Goal: Information Seeking & Learning: Learn about a topic

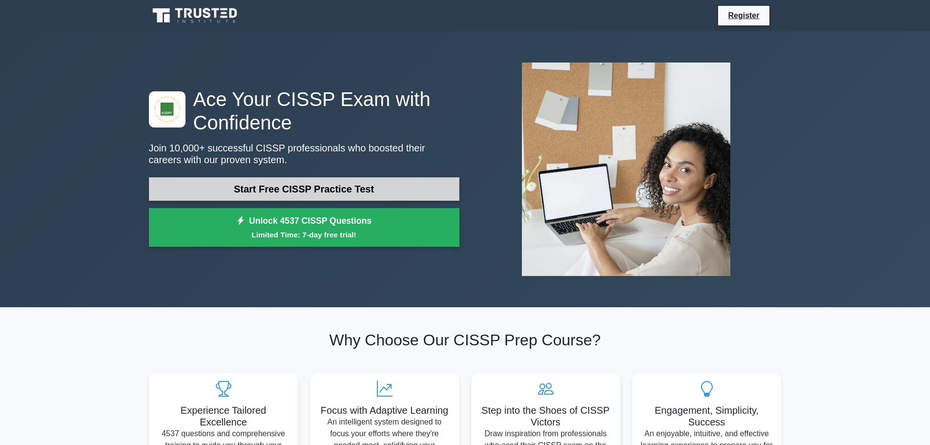
click at [297, 185] on link "Start Free CISSP Practice Test" at bounding box center [304, 188] width 311 height 23
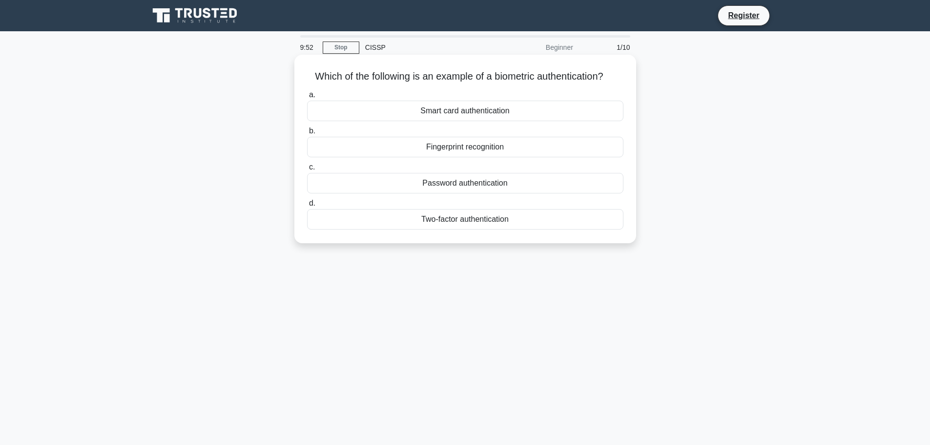
click at [469, 149] on div "Fingerprint recognition" at bounding box center [465, 147] width 316 height 21
click at [307, 134] on input "b. Fingerprint recognition" at bounding box center [307, 131] width 0 height 6
click at [459, 147] on div "Authentication" at bounding box center [465, 147] width 316 height 21
click at [307, 134] on input "b. Authentication" at bounding box center [307, 131] width 0 height 6
click at [470, 111] on div "Secure service" at bounding box center [465, 111] width 316 height 21
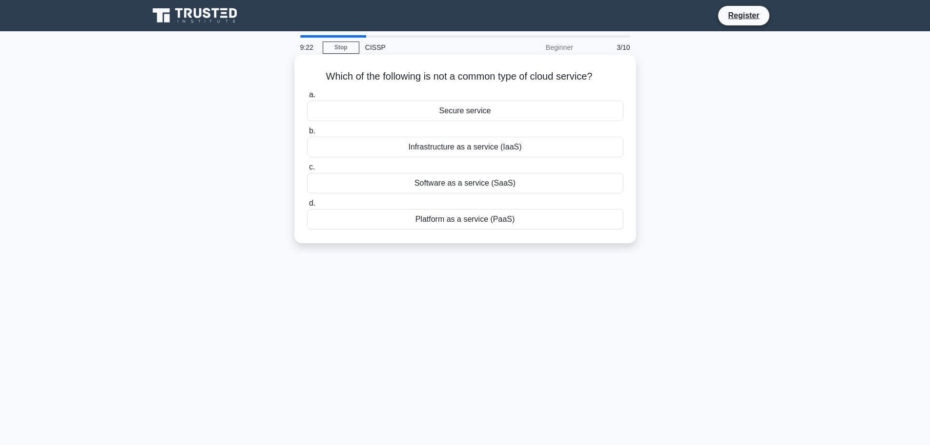
click at [307, 98] on input "a. Secure service" at bounding box center [307, 95] width 0 height 6
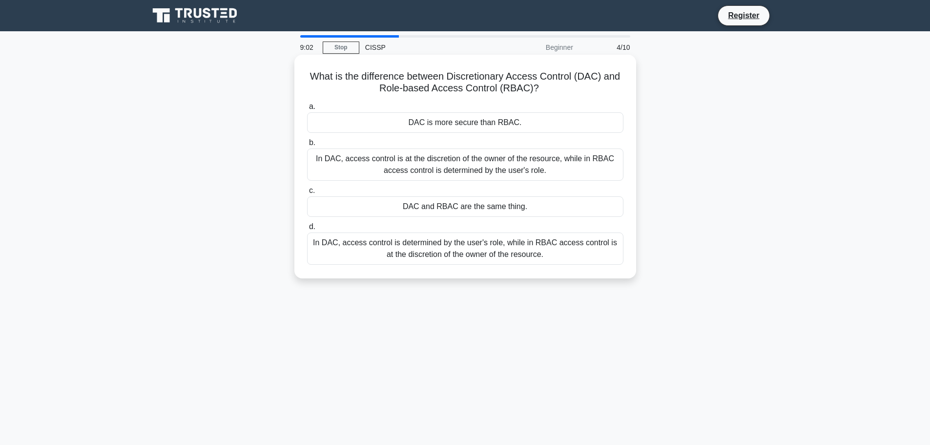
click at [463, 170] on div "In DAC, access control is at the discretion of the owner of the resource, while…" at bounding box center [465, 164] width 316 height 32
click at [307, 146] on input "b. In DAC, access control is at the discretion of the owner of the resource, wh…" at bounding box center [307, 143] width 0 height 6
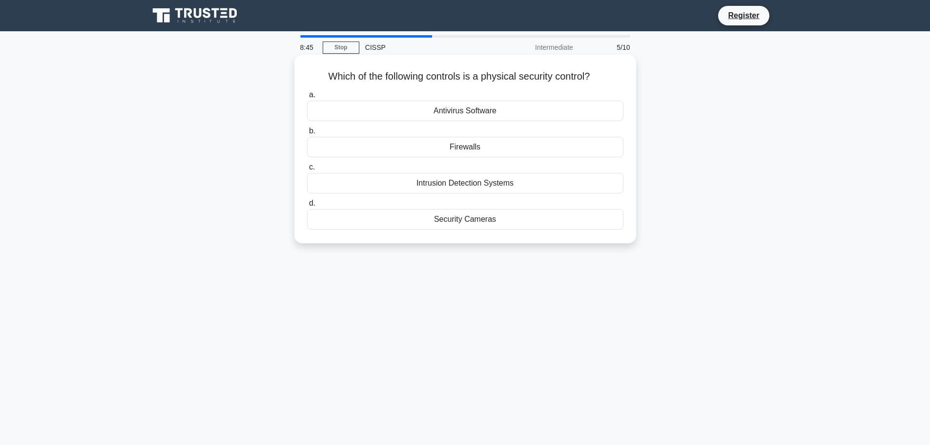
click at [475, 223] on div "Security Cameras" at bounding box center [465, 219] width 316 height 21
click at [307, 207] on input "d. Security Cameras" at bounding box center [307, 203] width 0 height 6
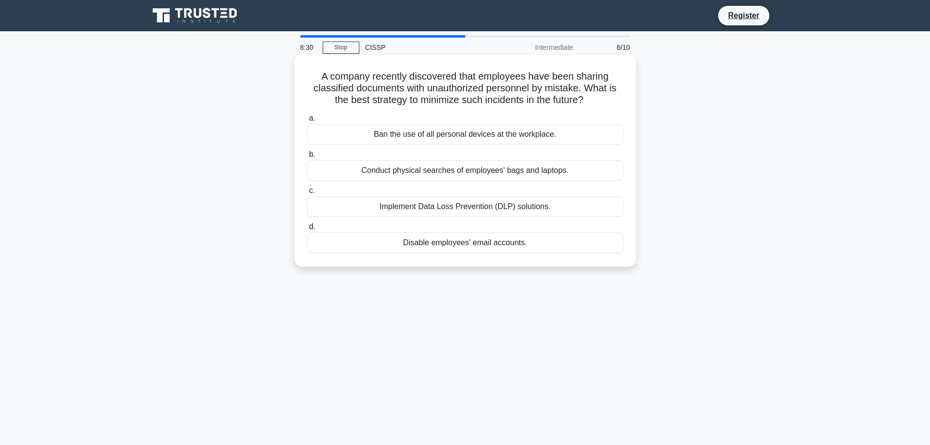
click at [492, 207] on div "Implement Data Loss Prevention (DLP) solutions." at bounding box center [465, 206] width 316 height 21
click at [307, 194] on input "c. Implement Data Loss Prevention (DLP) solutions." at bounding box center [307, 191] width 0 height 6
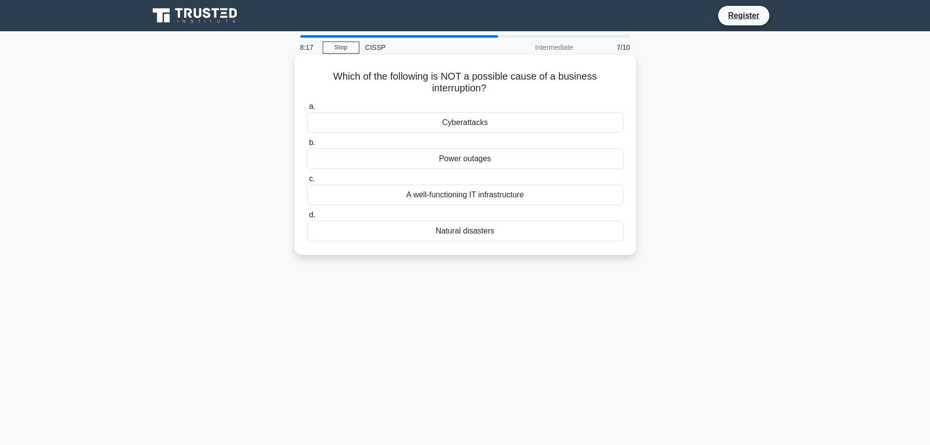
click at [473, 195] on div "A well-functioning IT infrastructure" at bounding box center [465, 195] width 316 height 21
click at [307, 182] on input "c. A well-functioning IT infrastructure" at bounding box center [307, 179] width 0 height 6
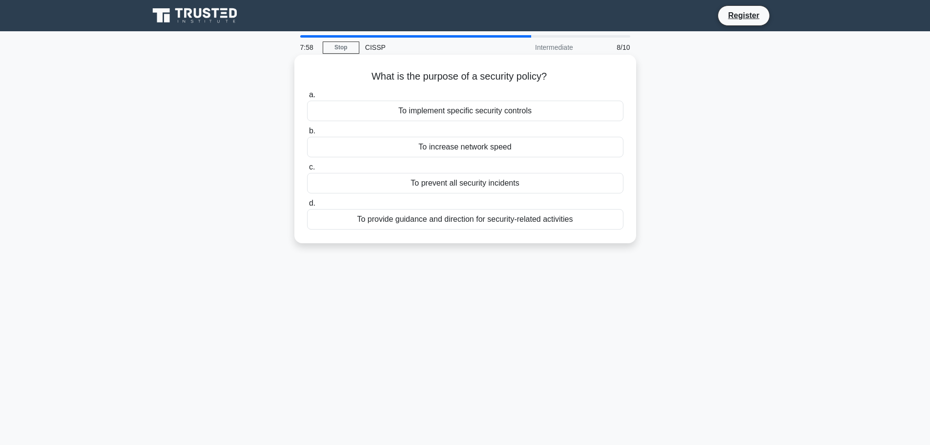
click at [467, 222] on div "To provide guidance and direction for security-related activities" at bounding box center [465, 219] width 316 height 21
click at [307, 207] on input "d. To provide guidance and direction for security-related activities" at bounding box center [307, 203] width 0 height 6
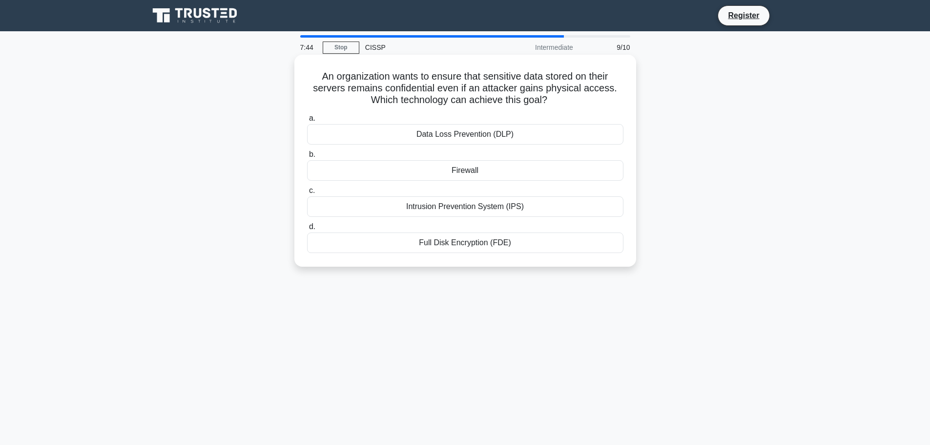
click at [467, 243] on div "Full Disk Encryption (FDE)" at bounding box center [465, 242] width 316 height 21
click at [307, 230] on input "d. Full Disk Encryption (FDE)" at bounding box center [307, 227] width 0 height 6
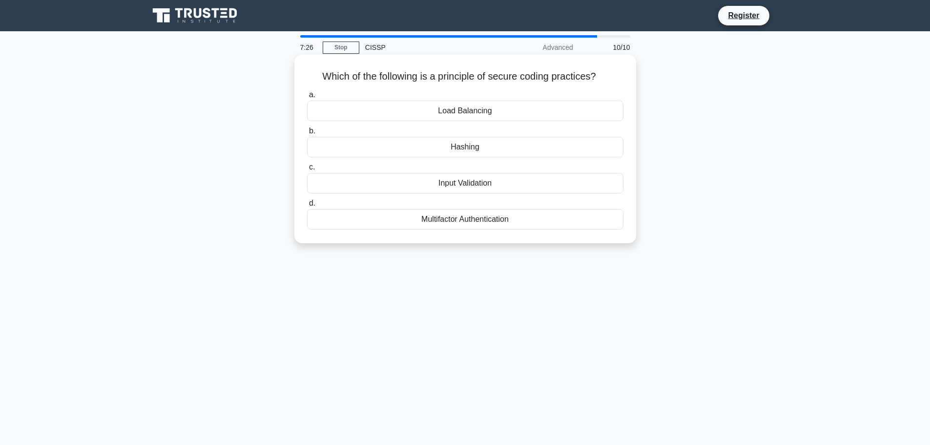
click at [477, 183] on div "Input Validation" at bounding box center [465, 183] width 316 height 21
click at [307, 170] on input "c. Input Validation" at bounding box center [307, 167] width 0 height 6
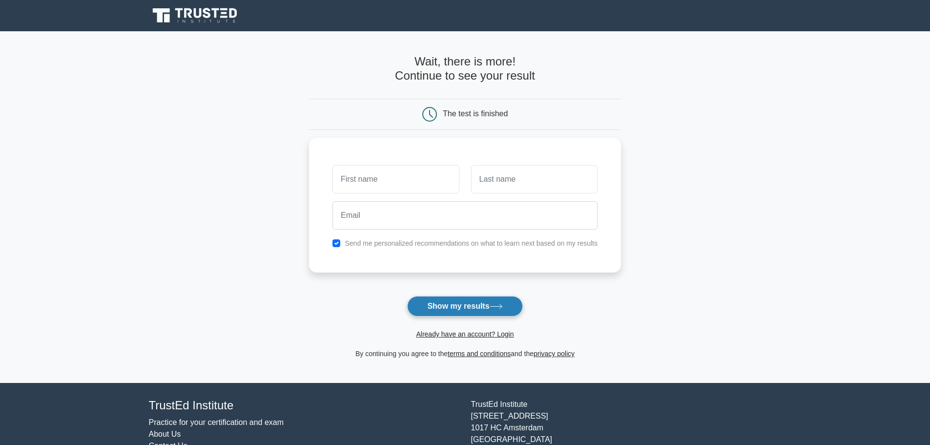
click at [494, 306] on icon at bounding box center [496, 306] width 13 height 5
click at [404, 191] on div at bounding box center [396, 177] width 138 height 36
click at [394, 178] on input "text" at bounding box center [396, 177] width 126 height 28
type input "Karthy"
click at [469, 309] on button "Show my results" at bounding box center [464, 306] width 115 height 21
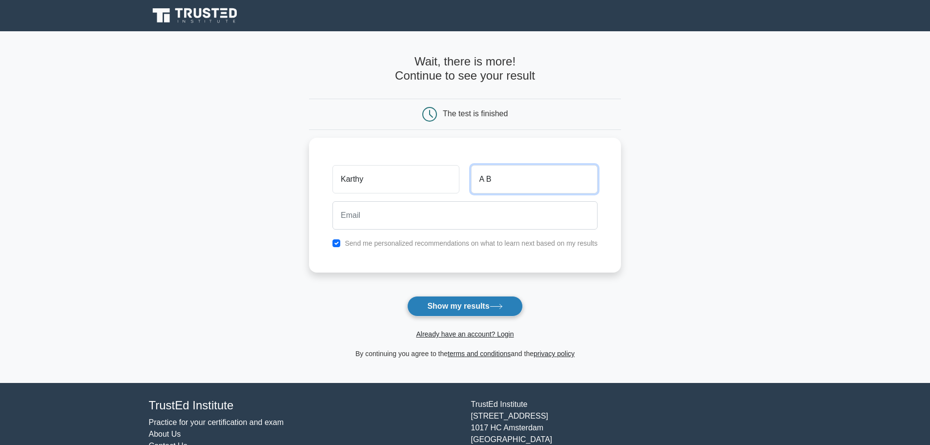
type input "A B"
click at [479, 307] on button "Show my results" at bounding box center [464, 306] width 115 height 21
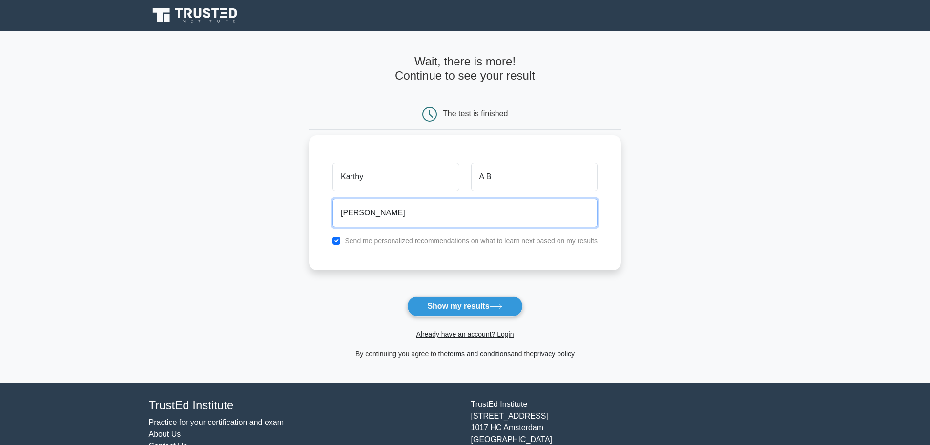
type input "karthycse.214@gmail.com"
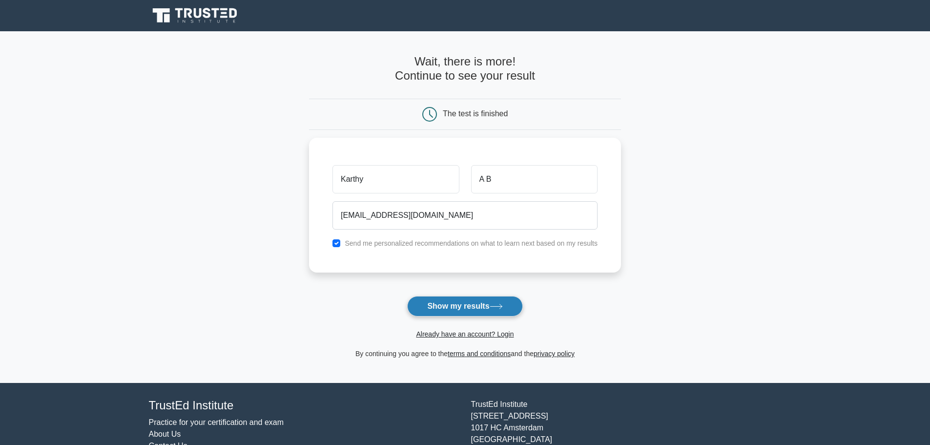
click at [465, 306] on button "Show my results" at bounding box center [464, 306] width 115 height 21
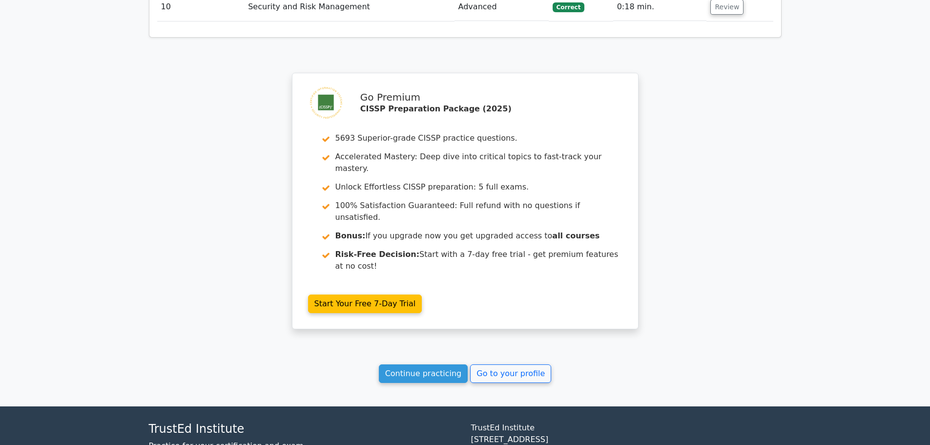
scroll to position [1358, 0]
